Goal: Information Seeking & Learning: Find specific fact

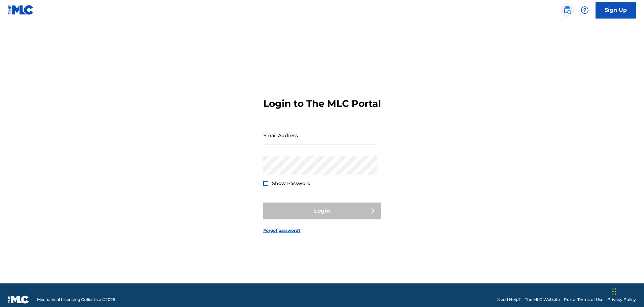
click at [557, 11] on div "Sign Up" at bounding box center [595, 10] width 79 height 17
click at [574, 13] on div "Sign Up" at bounding box center [595, 10] width 79 height 17
click at [571, 15] on link at bounding box center [566, 9] width 13 height 13
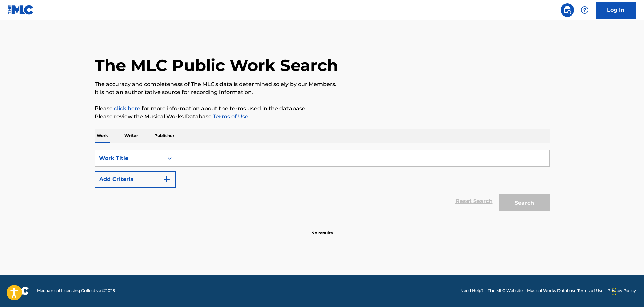
click at [156, 144] on div "SearchWithCriteriac60a26d0-5370-4a90-baef-efbbf09c5603 Work Title Add Criteria …" at bounding box center [322, 178] width 455 height 71
click at [160, 139] on p "Publisher" at bounding box center [164, 136] width 24 height 14
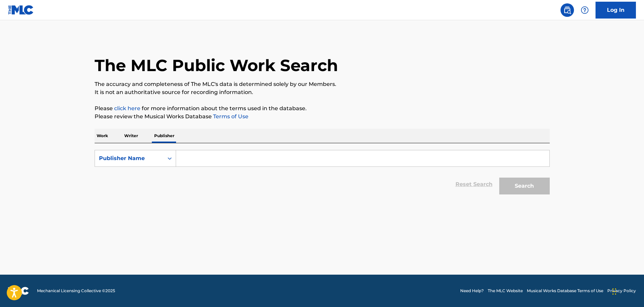
click at [201, 152] on input "Search Form" at bounding box center [362, 158] width 373 height 16
paste input "SOUL BROTHER NUMBER 1 MUSIC PUBLISHING CORP"
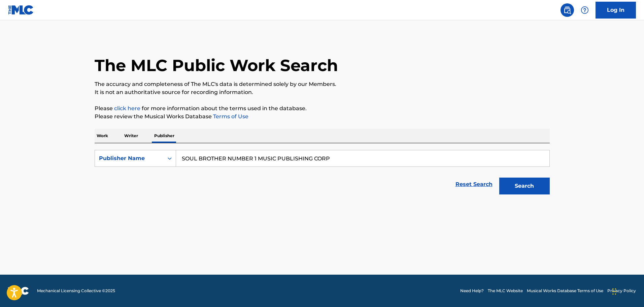
type input "SOUL BROTHER NUMBER 1 MUSIC PUBLISHING CORP"
click at [577, 179] on main "The MLC Public Work Search The accuracy and completeness of The MLC's data is d…" at bounding box center [322, 147] width 644 height 254
click at [563, 184] on main "The MLC Public Work Search The accuracy and completeness of The MLC's data is d…" at bounding box center [322, 147] width 644 height 254
click at [538, 188] on button "Search" at bounding box center [524, 185] width 50 height 17
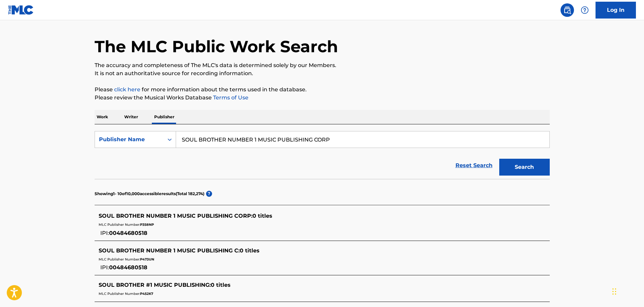
scroll to position [34, 0]
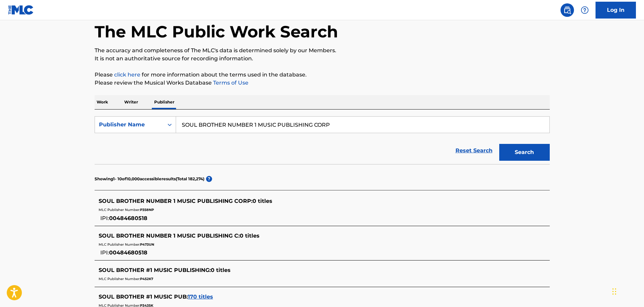
click at [150, 209] on span "P358NP" at bounding box center [147, 209] width 14 height 4
copy span "P358NP"
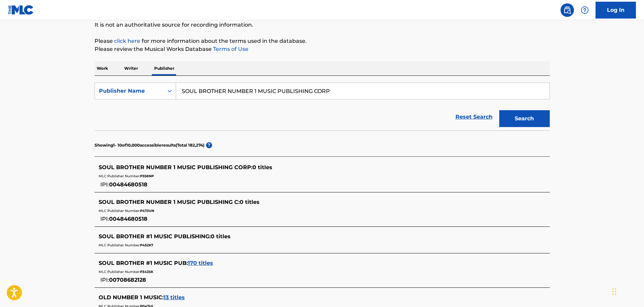
drag, startPoint x: 204, startPoint y: 261, endPoint x: 196, endPoint y: 297, distance: 37.2
click at [196, 297] on div "OLD NUMBER 1 MUSIC : 13 titles" at bounding box center [313, 297] width 429 height 8
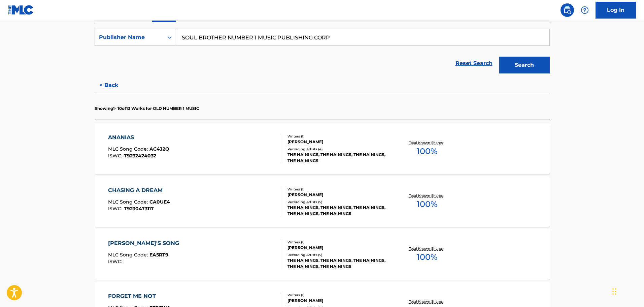
scroll to position [135, 0]
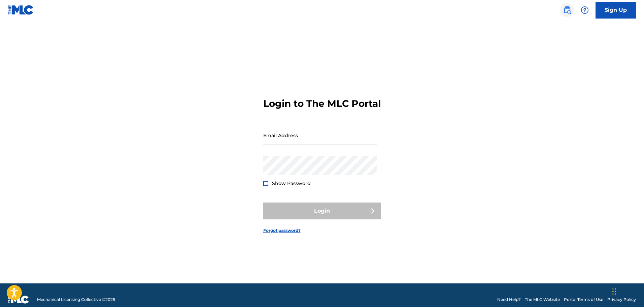
click at [569, 9] on img at bounding box center [567, 10] width 8 height 8
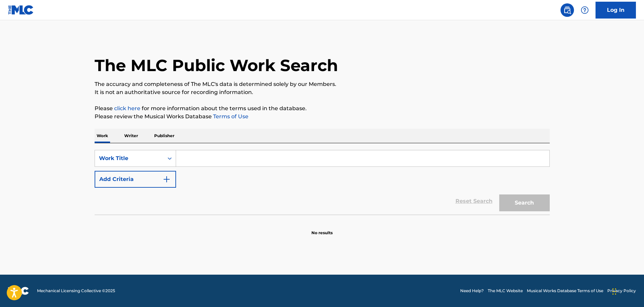
click at [170, 139] on p "Publisher" at bounding box center [164, 136] width 24 height 14
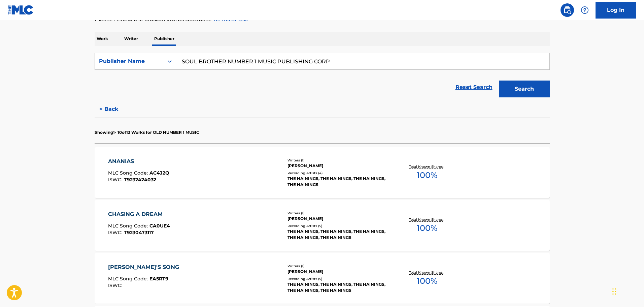
scroll to position [101, 0]
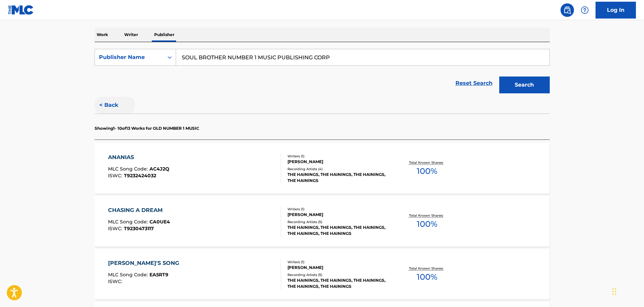
click at [116, 104] on button "< Back" at bounding box center [115, 105] width 40 height 17
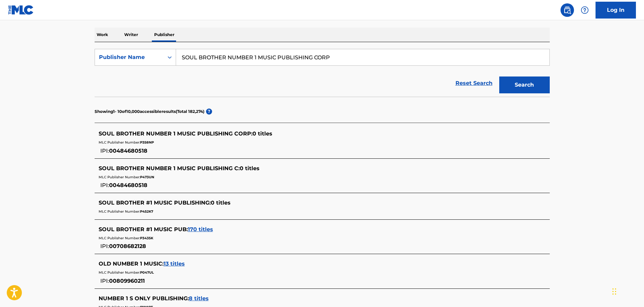
click at [12, 203] on main "The MLC Public Work Search The accuracy and completeness of The MLC's data is d…" at bounding box center [322, 210] width 644 height 582
